Goal: Task Accomplishment & Management: Manage account settings

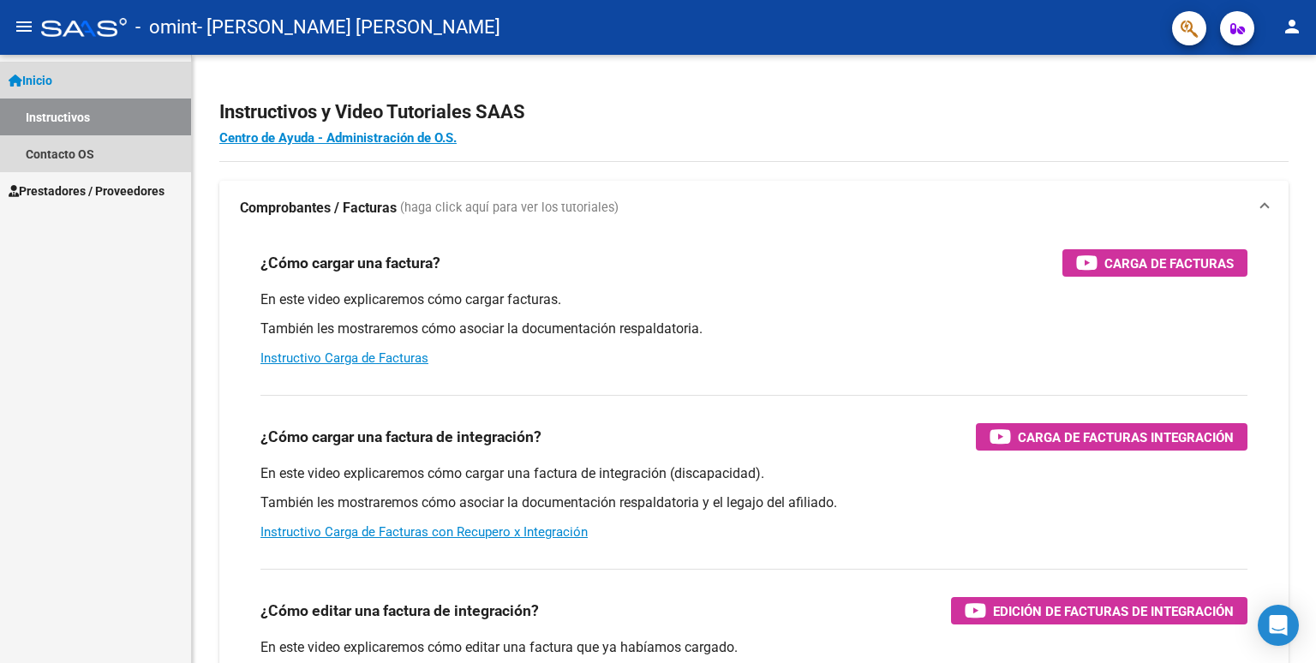
click at [72, 107] on link "Instructivos" at bounding box center [95, 117] width 191 height 37
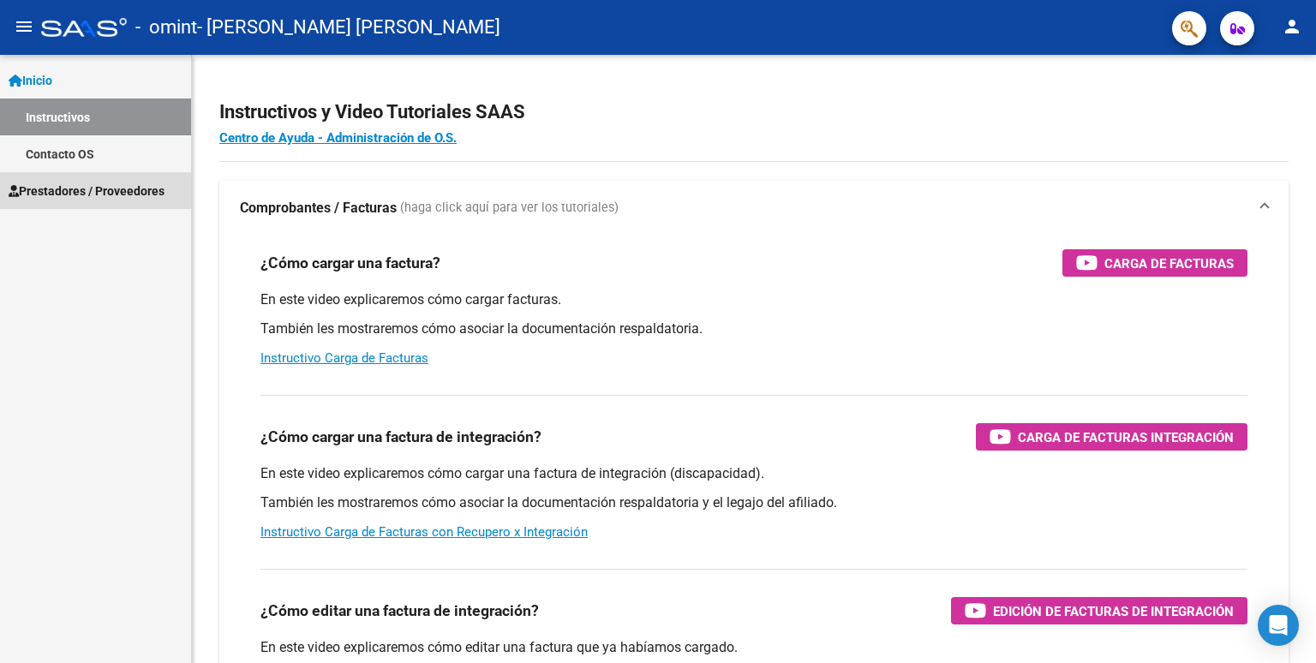
click at [87, 188] on span "Prestadores / Proveedores" at bounding box center [87, 191] width 156 height 19
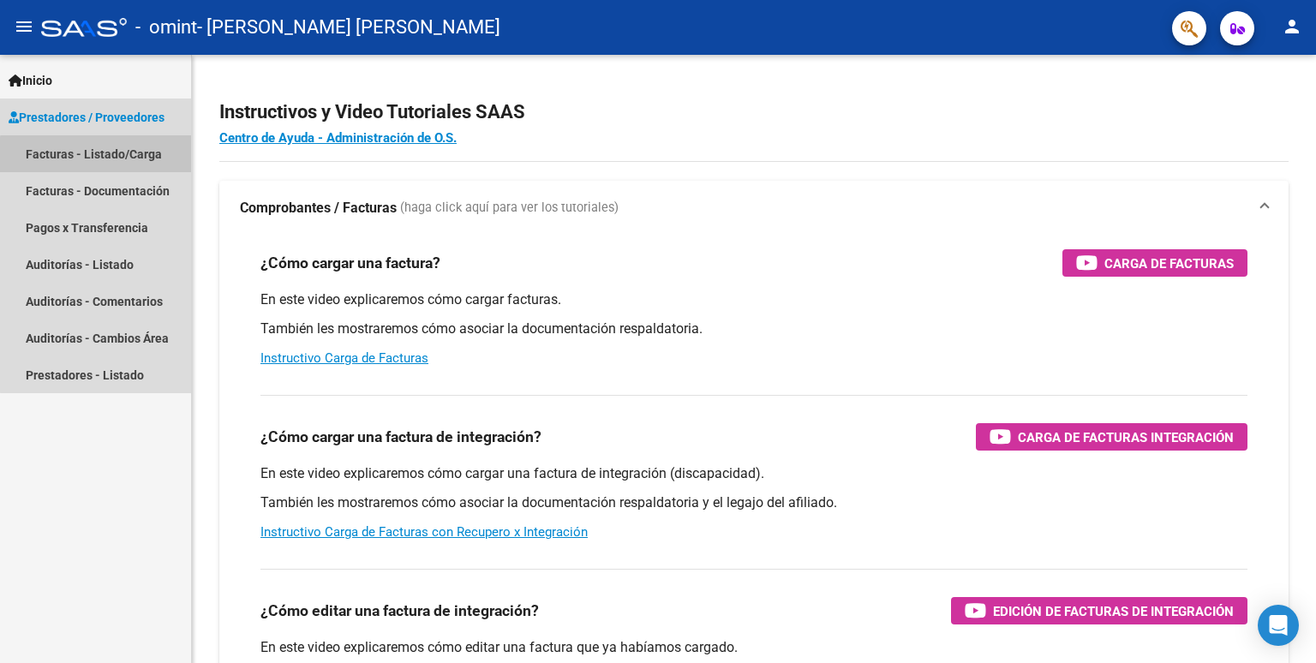
click at [117, 161] on link "Facturas - Listado/Carga" at bounding box center [95, 153] width 191 height 37
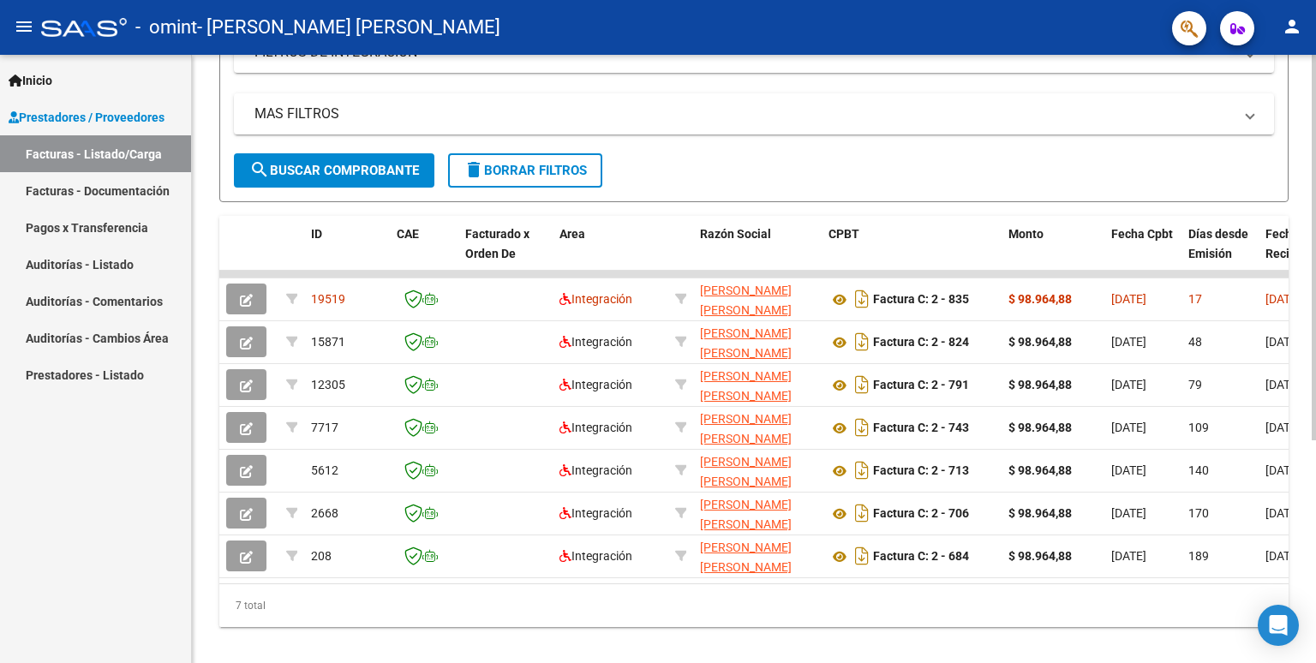
scroll to position [350, 0]
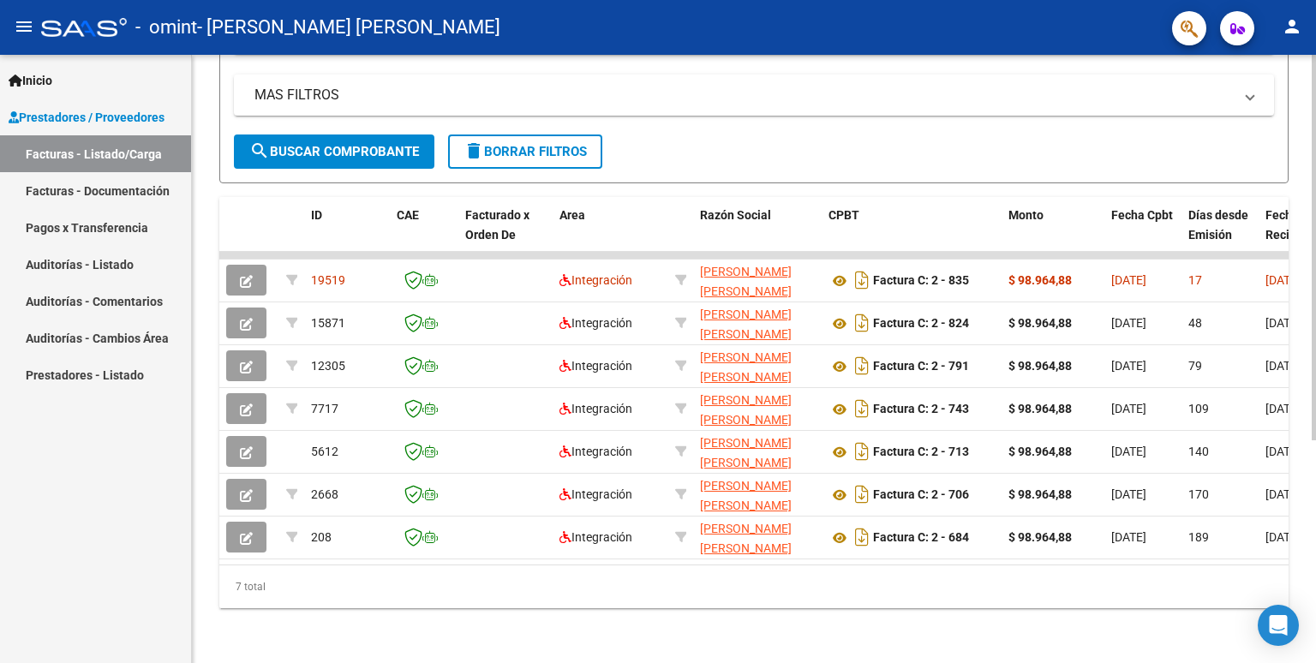
click at [1313, 518] on div at bounding box center [1314, 471] width 4 height 386
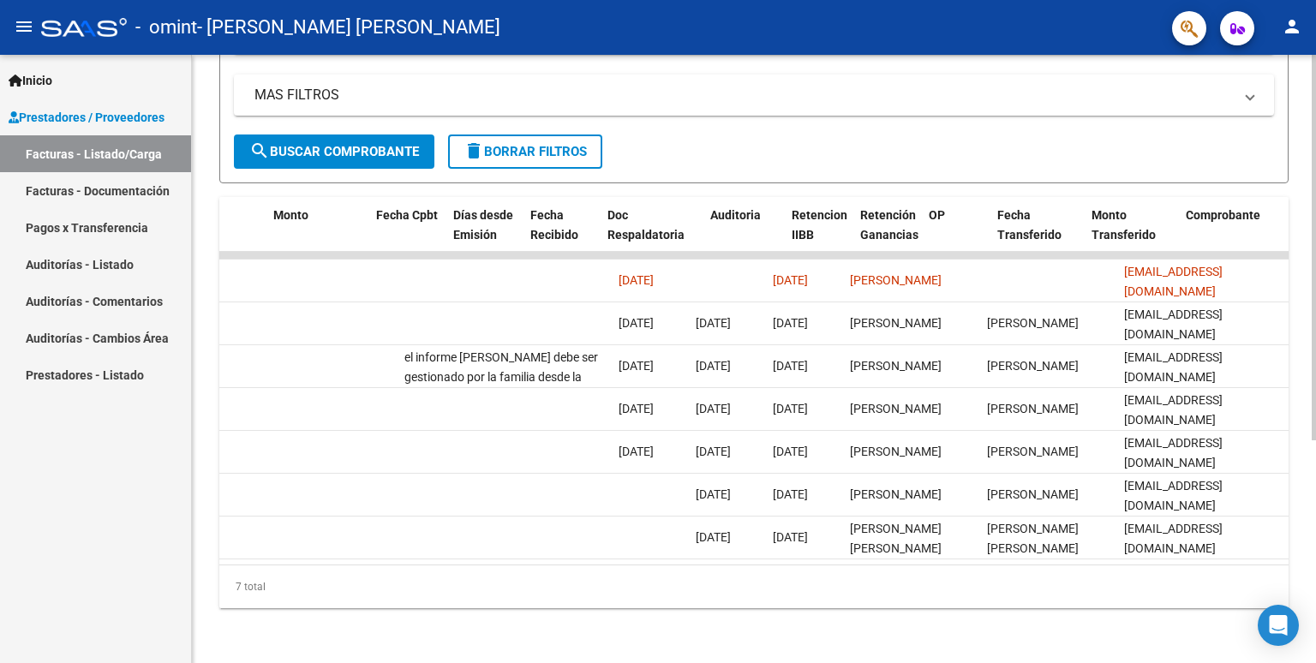
scroll to position [0, 0]
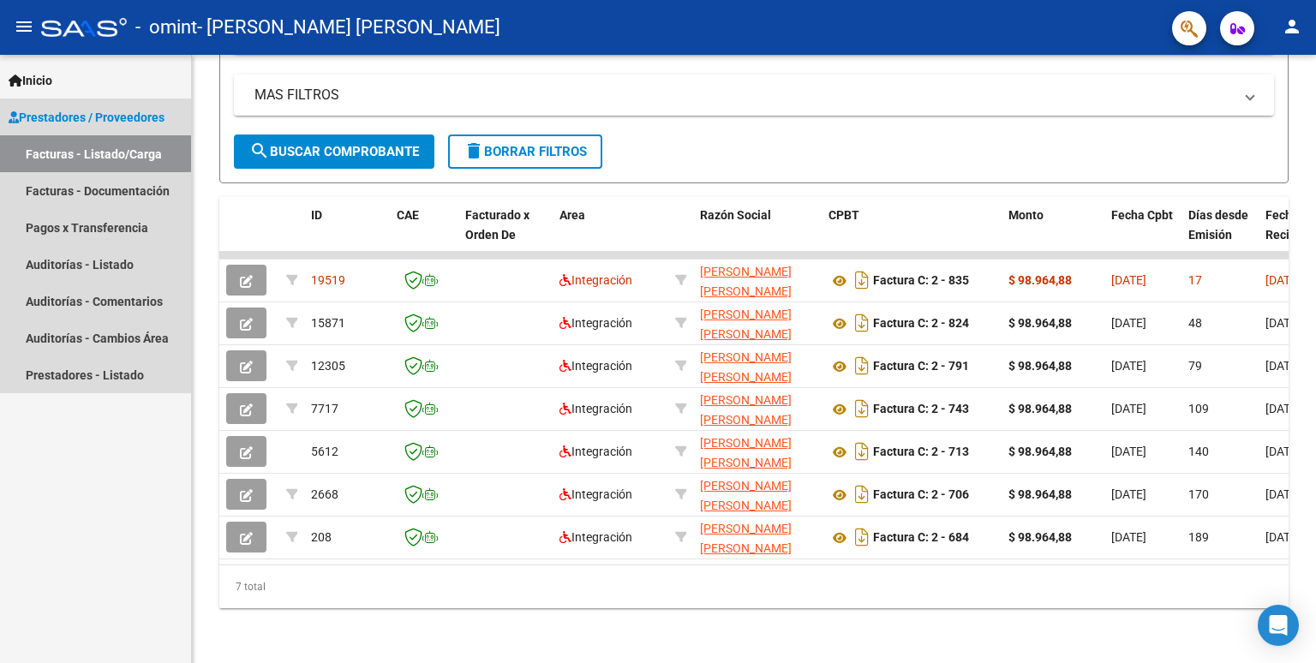
click at [111, 156] on link "Facturas - Listado/Carga" at bounding box center [95, 153] width 191 height 37
click at [74, 118] on span "Prestadores / Proveedores" at bounding box center [87, 117] width 156 height 19
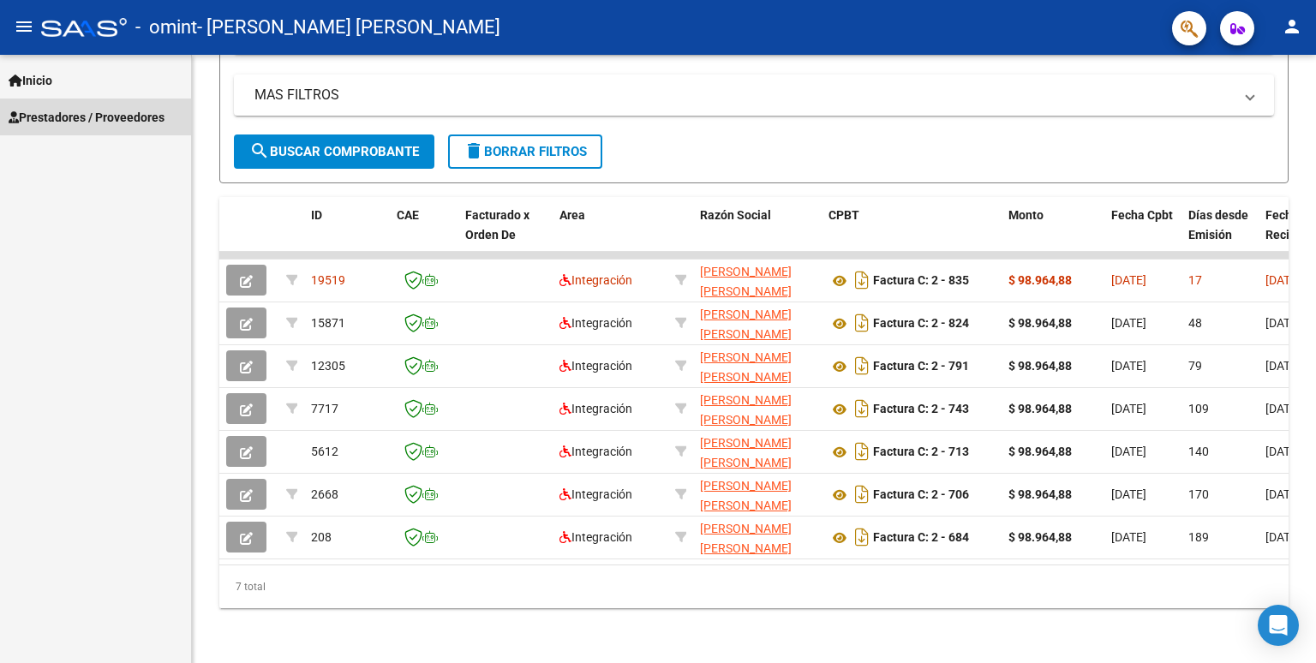
click at [74, 118] on span "Prestadores / Proveedores" at bounding box center [87, 117] width 156 height 19
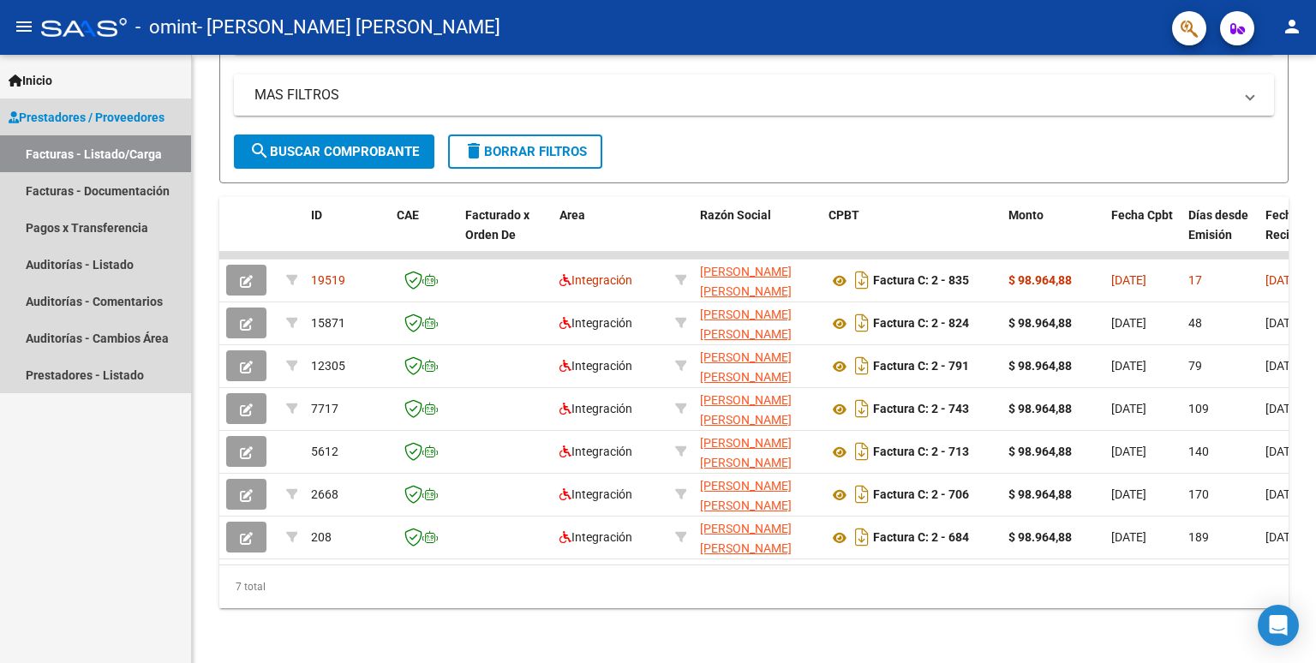
click at [34, 159] on link "Facturas - Listado/Carga" at bounding box center [95, 153] width 191 height 37
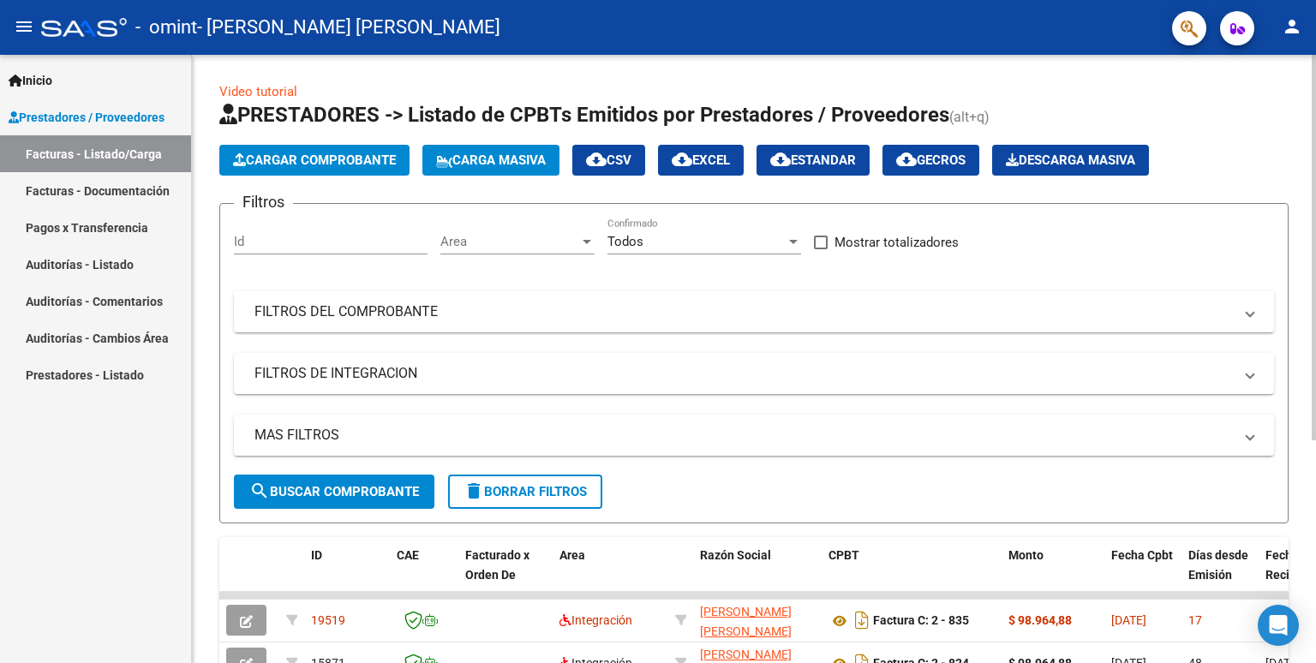
click at [1315, 147] on div at bounding box center [1314, 359] width 4 height 608
click at [342, 165] on span "Cargar Comprobante" at bounding box center [314, 160] width 163 height 15
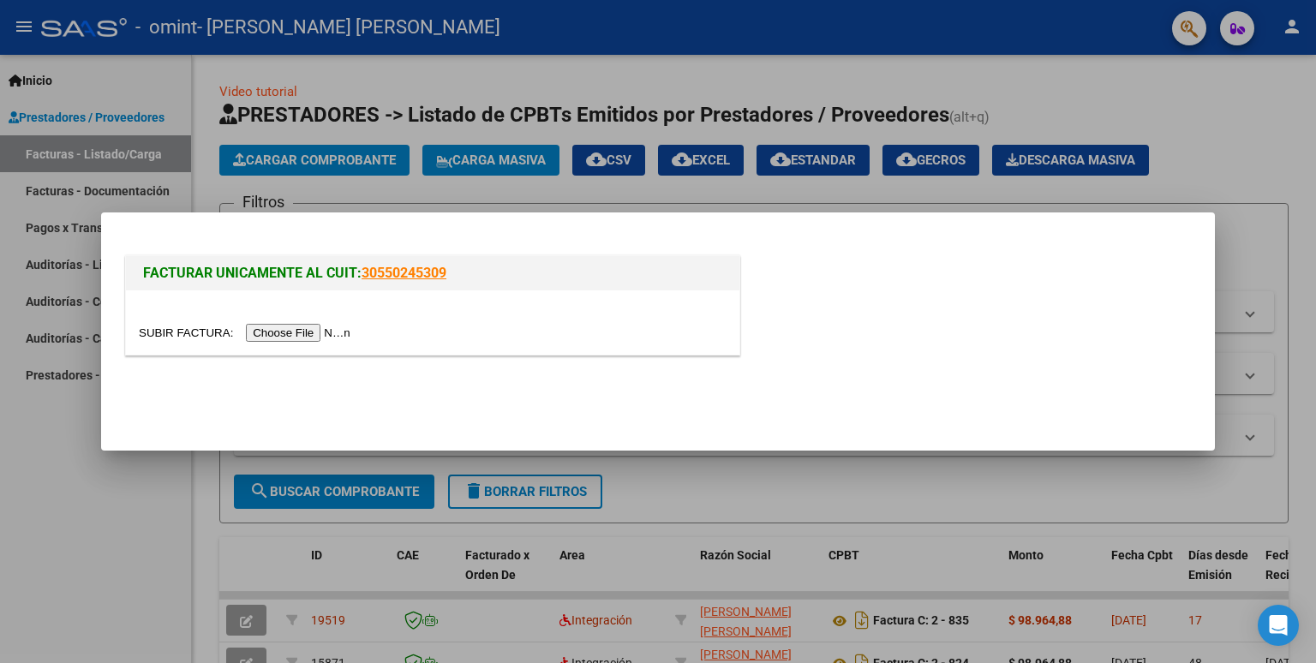
click at [1283, 130] on div at bounding box center [658, 331] width 1316 height 663
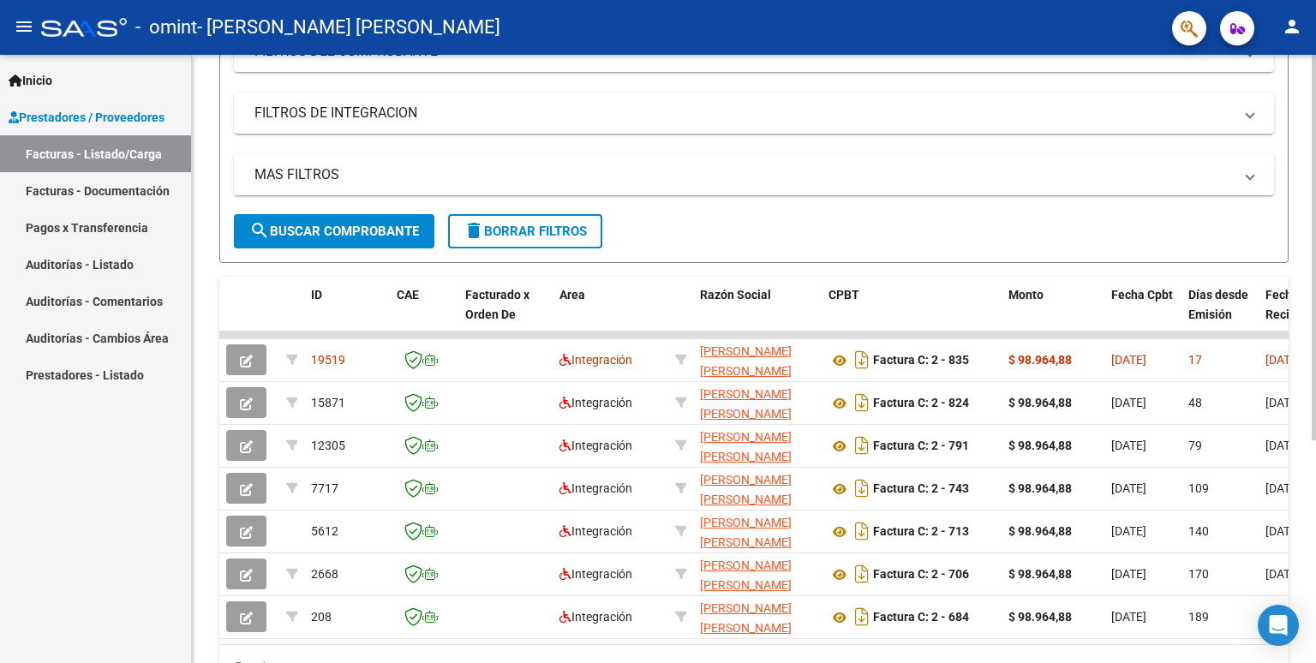
scroll to position [267, 0]
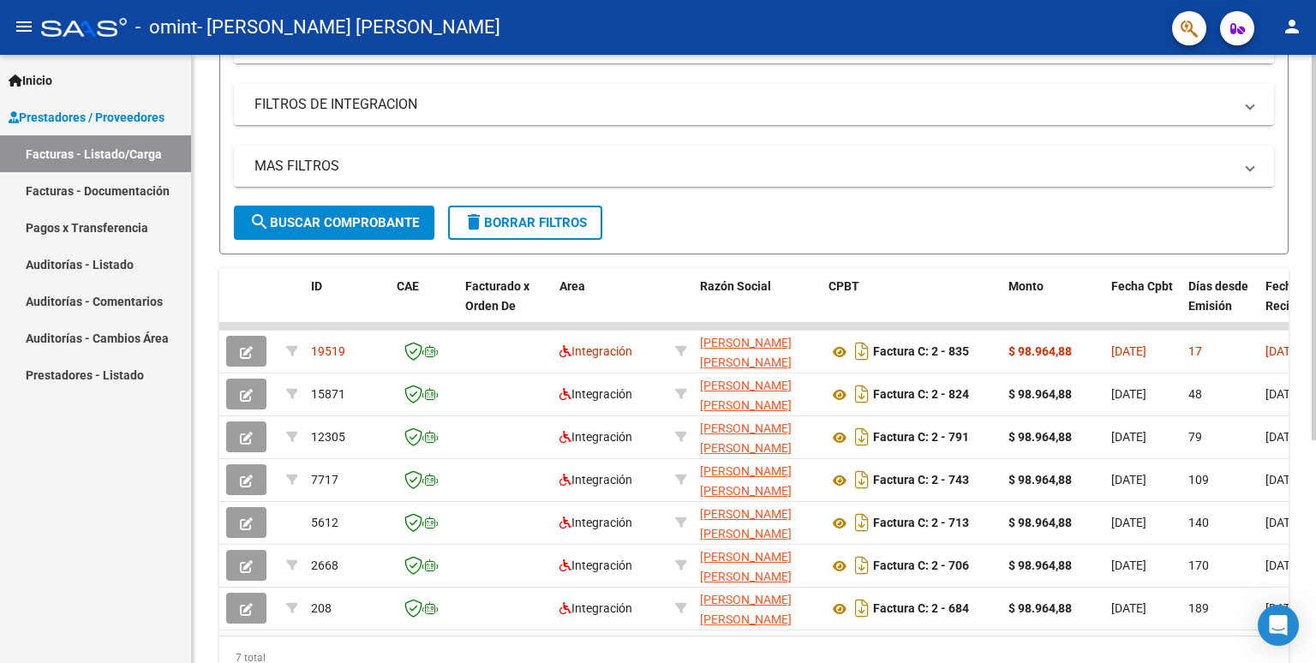
click at [1313, 281] on div at bounding box center [1314, 424] width 4 height 386
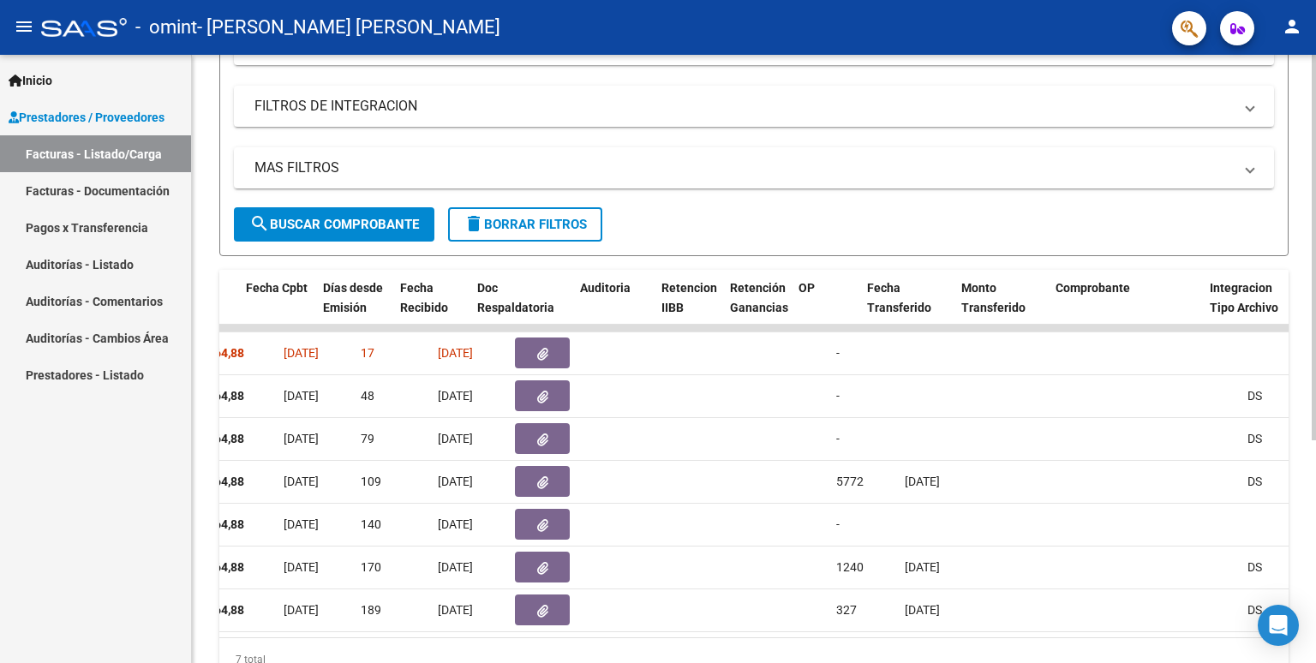
scroll to position [0, 865]
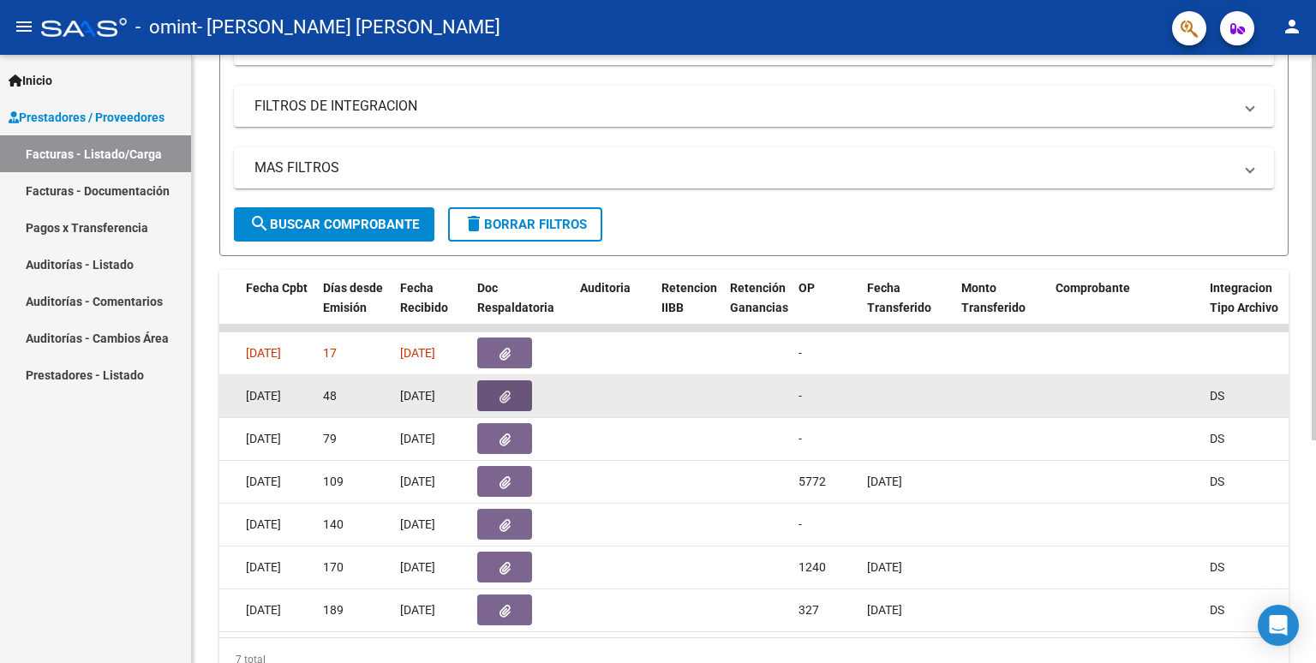
click at [499, 406] on button "button" at bounding box center [504, 395] width 55 height 31
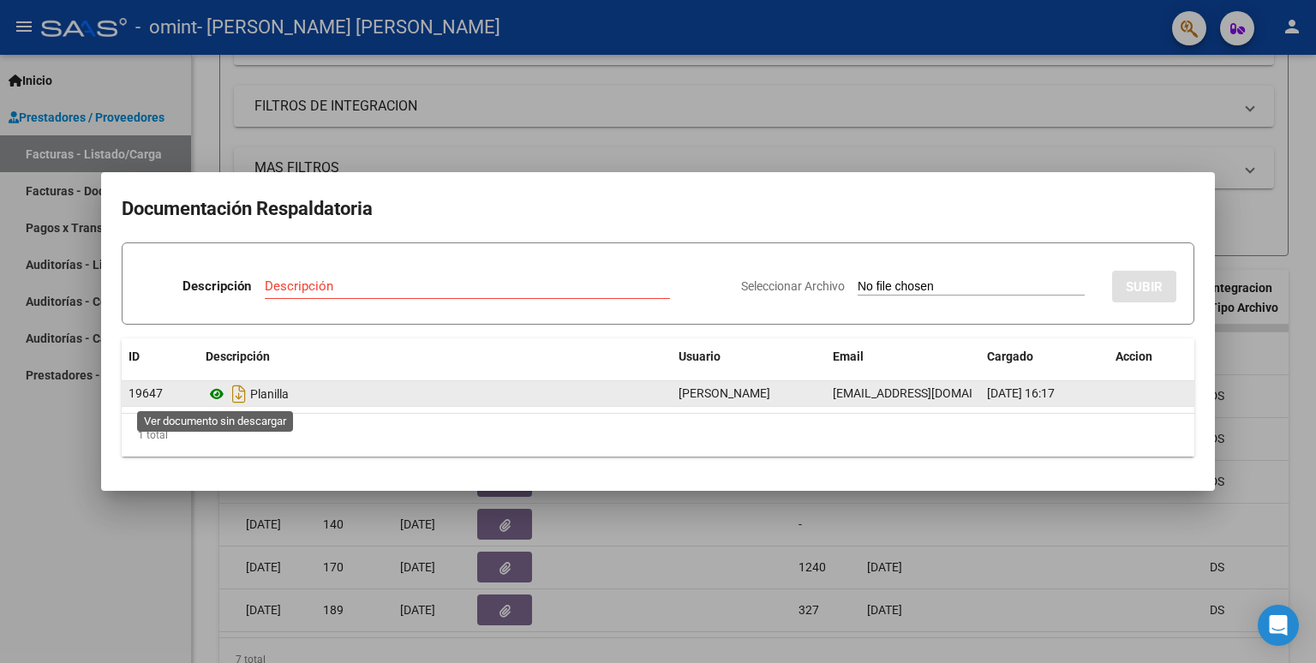
click at [218, 395] on icon at bounding box center [217, 394] width 22 height 21
